Goal: Task Accomplishment & Management: Use online tool/utility

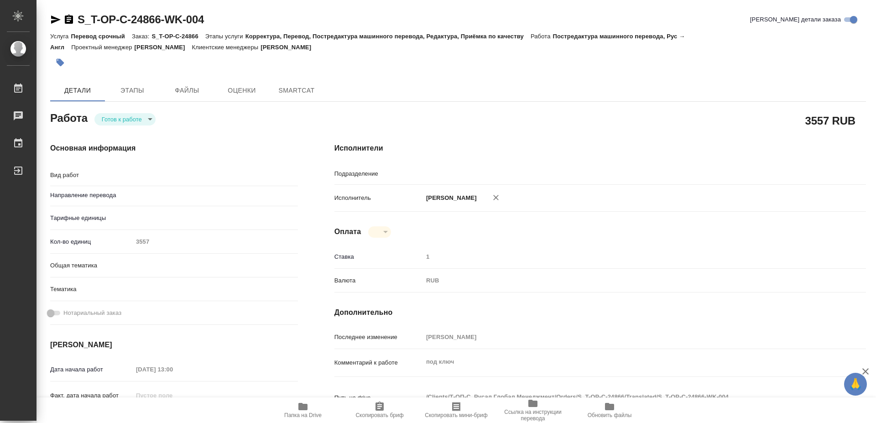
type textarea "x"
type textarea "Постредактура машинного перевода"
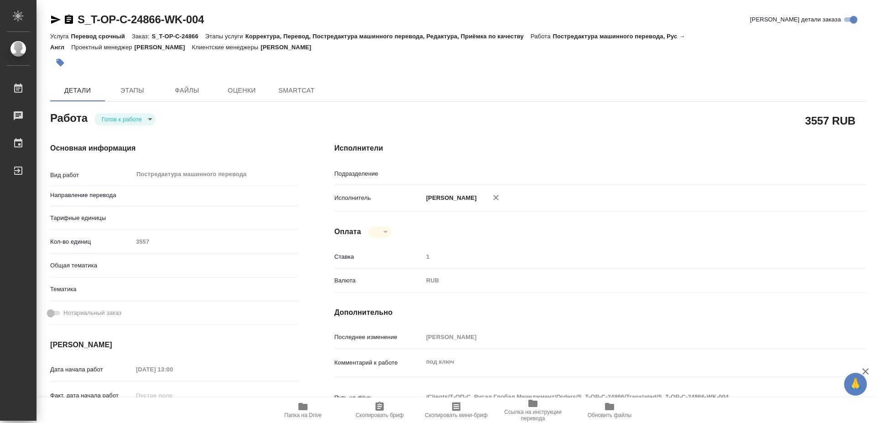
type textarea "x"
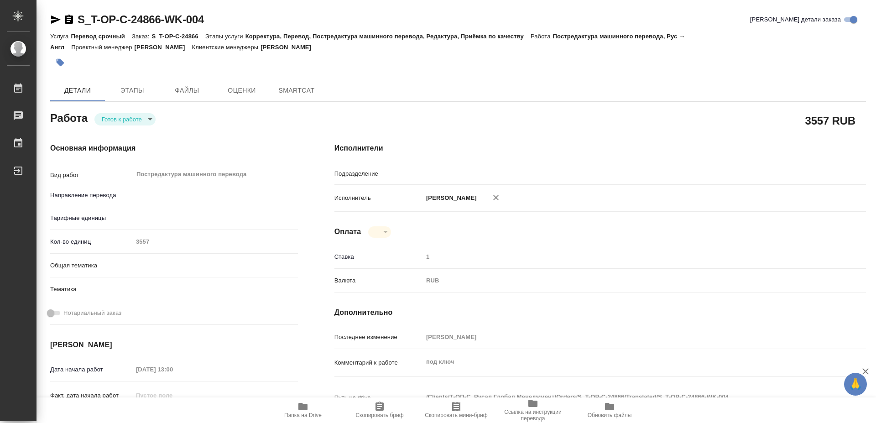
type textarea "x"
type input "рус-англ"
type textarea "x"
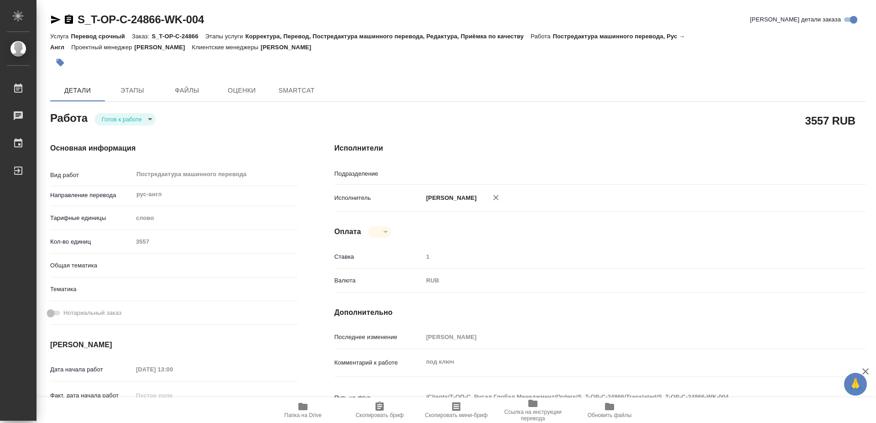
type textarea "x"
type input "Проектный офис"
type textarea "x"
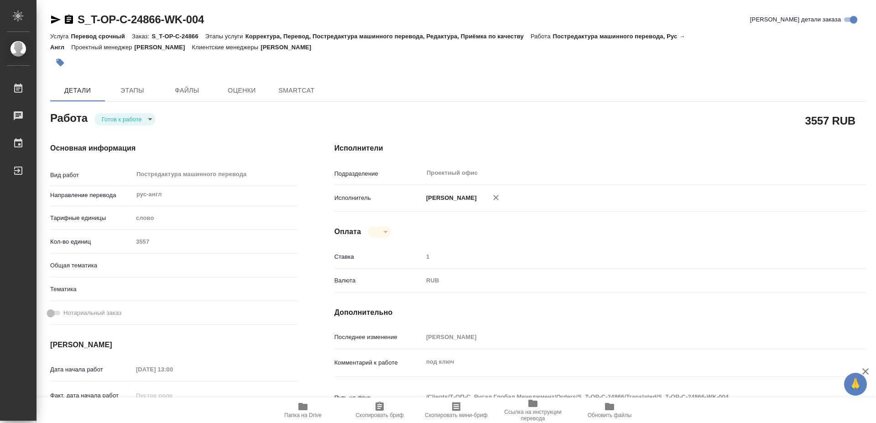
type textarea "x"
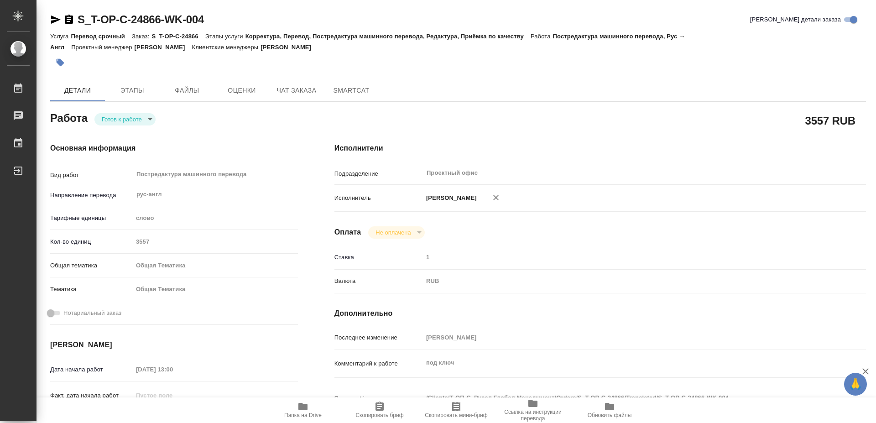
type textarea "x"
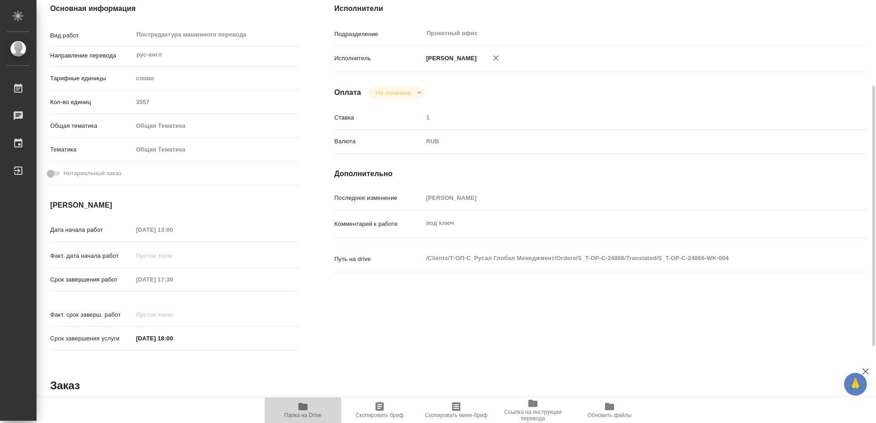
click at [299, 407] on icon "button" at bounding box center [302, 406] width 9 height 7
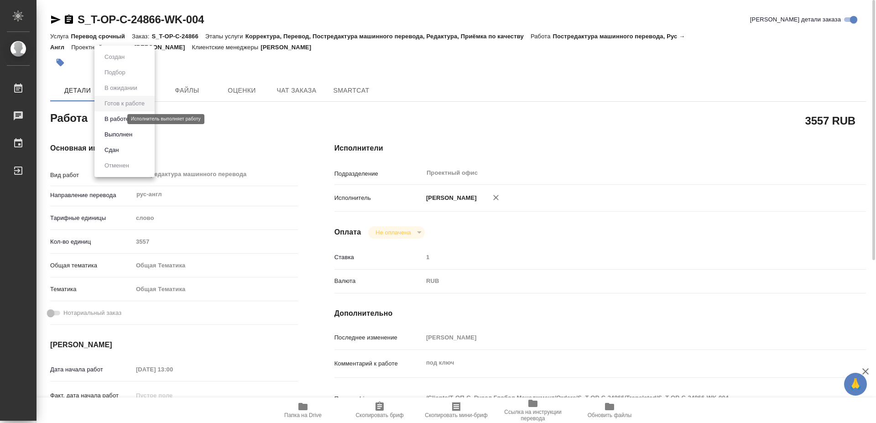
click at [117, 122] on body "🙏 .cls-1 fill:#fff; AWATERA [PERSON_NAME] 0 Чаты График Выйти S_T-OP-C-24866-WK…" at bounding box center [438, 211] width 876 height 423
click at [119, 135] on button "Выполнен" at bounding box center [118, 135] width 33 height 10
type textarea "x"
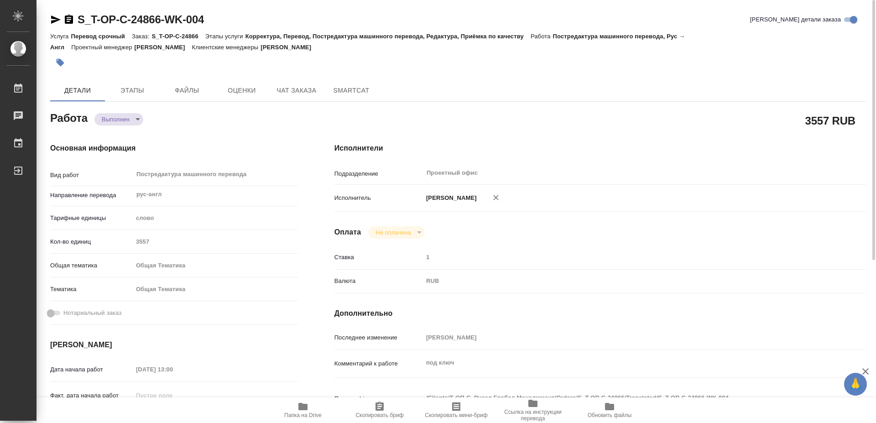
type textarea "x"
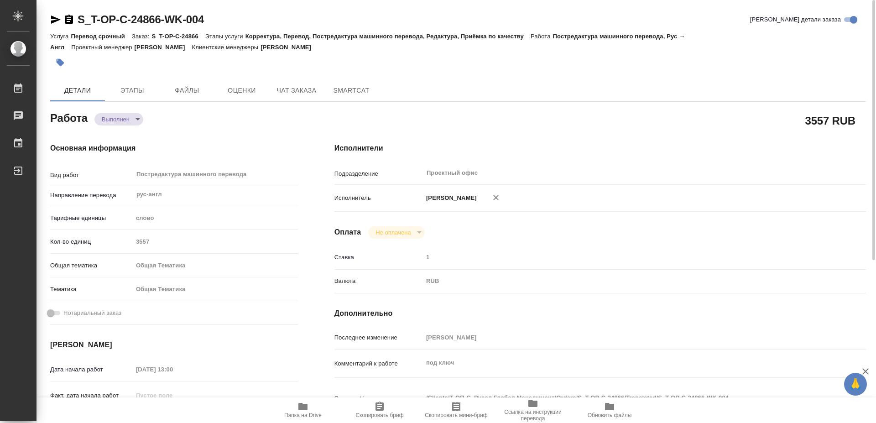
type textarea "x"
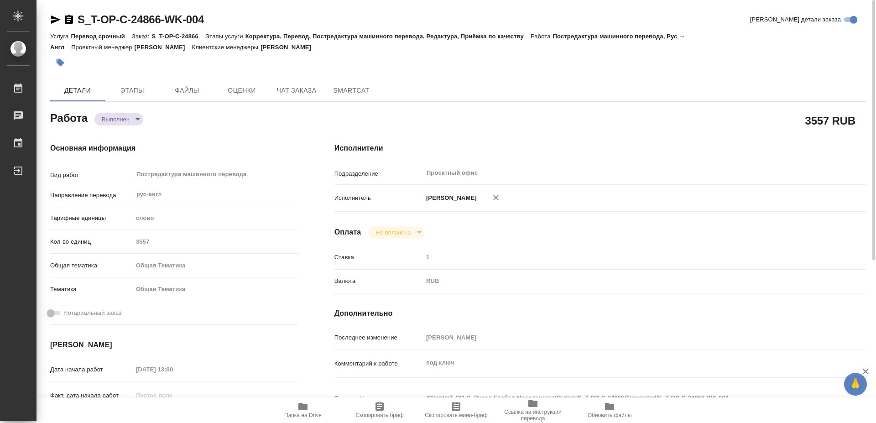
type textarea "x"
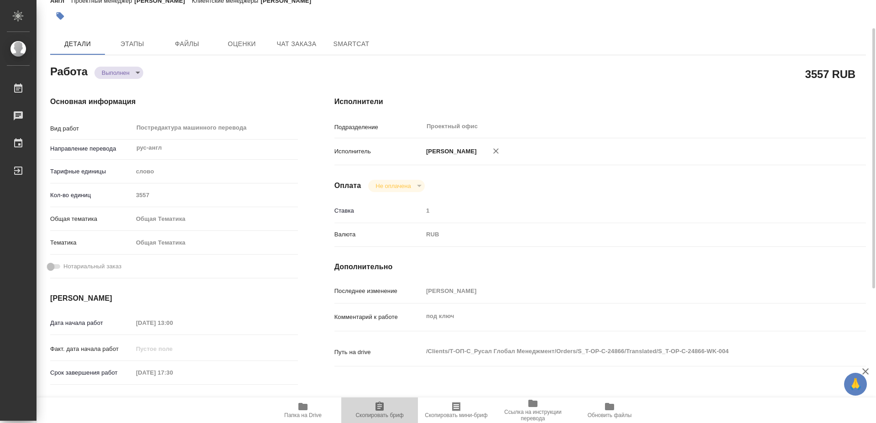
click at [387, 417] on span "Скопировать бриф" at bounding box center [379, 415] width 48 height 6
